Goal: Task Accomplishment & Management: Manage account settings

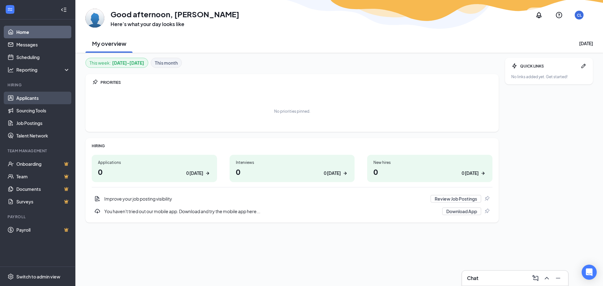
click at [28, 97] on link "Applicants" at bounding box center [43, 98] width 54 height 13
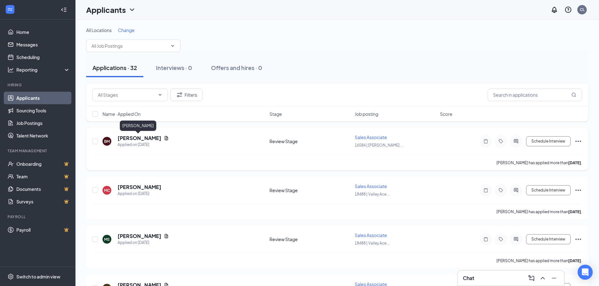
click at [137, 139] on h5 "[PERSON_NAME]" at bounding box center [140, 138] width 44 height 7
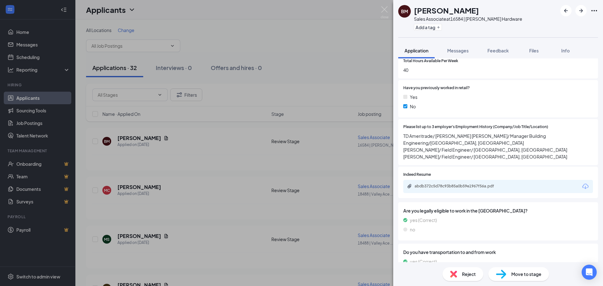
scroll to position [283, 0]
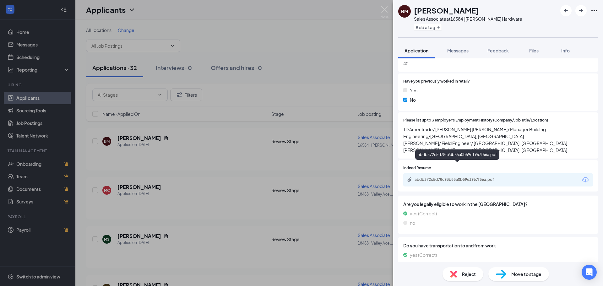
click at [450, 177] on div "abdb372c5d78c93b85a0b59e1967f56a.pdf" at bounding box center [459, 179] width 88 height 5
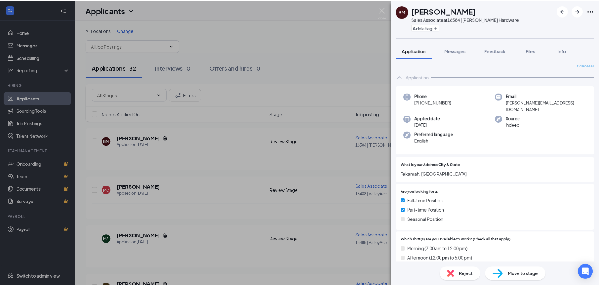
scroll to position [0, 0]
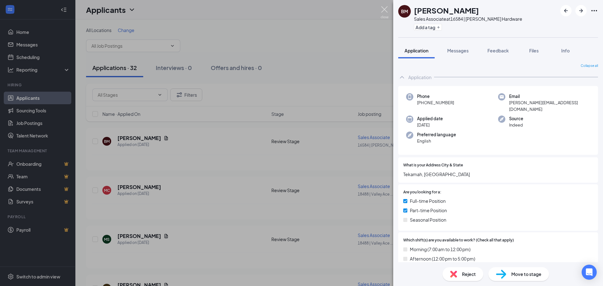
click at [385, 10] on img at bounding box center [385, 12] width 8 height 12
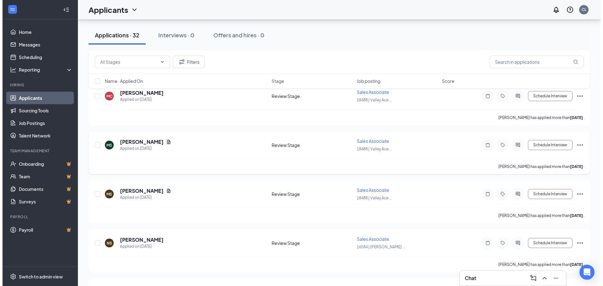
scroll to position [189, 0]
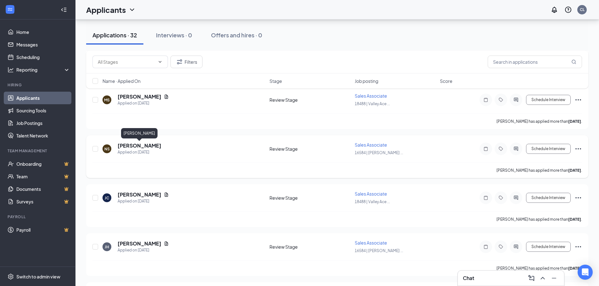
click at [146, 148] on h5 "[PERSON_NAME]" at bounding box center [140, 145] width 44 height 7
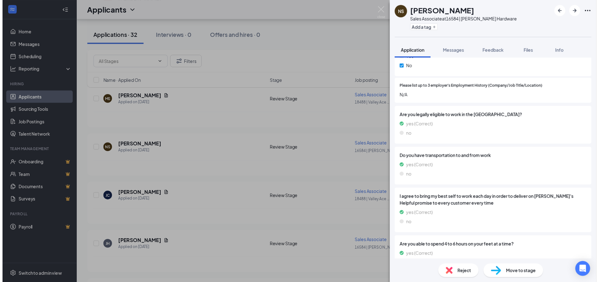
scroll to position [368, 0]
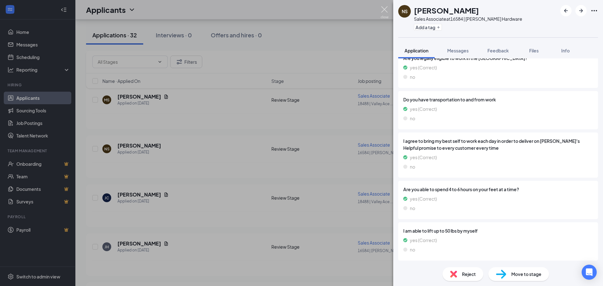
click at [382, 6] on img at bounding box center [385, 12] width 8 height 12
